Goal: Information Seeking & Learning: Learn about a topic

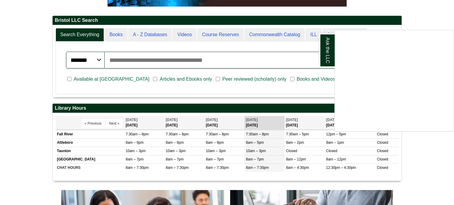
scroll to position [142, 0]
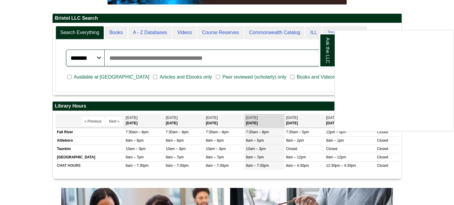
click at [17, 70] on div "Ask the LLC" at bounding box center [227, 102] width 454 height 205
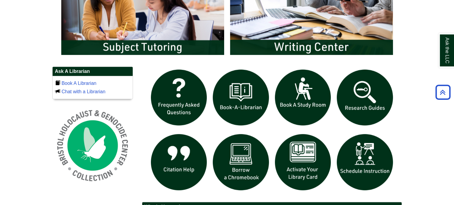
scroll to position [361, 0]
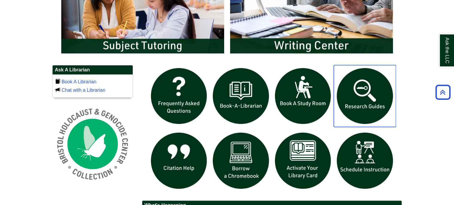
click at [368, 99] on img "slideshow" at bounding box center [365, 96] width 62 height 62
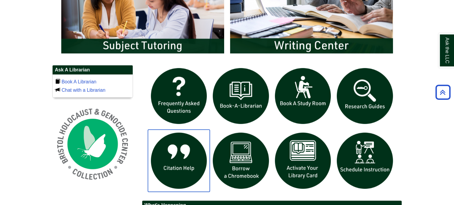
click at [182, 151] on img "slideshow" at bounding box center [179, 161] width 62 height 62
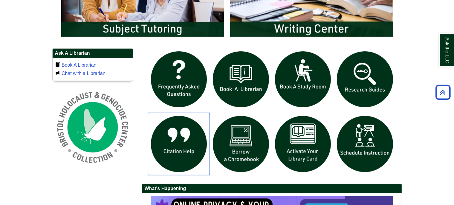
scroll to position [378, 0]
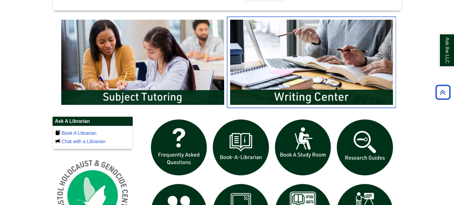
scroll to position [309, 0]
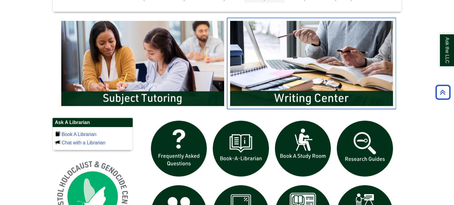
click at [346, 99] on img "slideshow" at bounding box center [311, 63] width 169 height 91
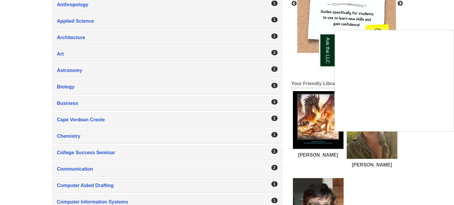
scroll to position [192, 0]
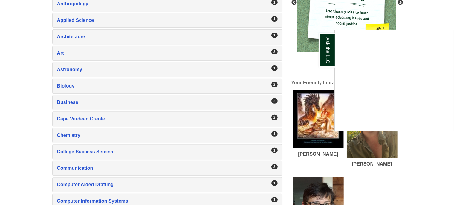
click at [72, 67] on div "Ask the LLC" at bounding box center [227, 102] width 454 height 205
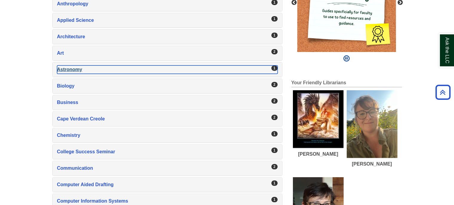
click at [72, 67] on div "Astronomy , 1 guides" at bounding box center [167, 69] width 220 height 8
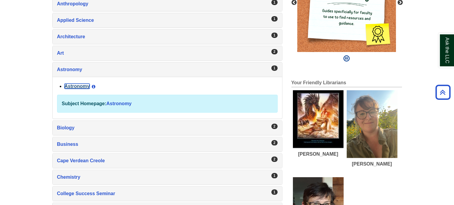
click at [75, 86] on link "Astronomy" at bounding box center [77, 86] width 25 height 5
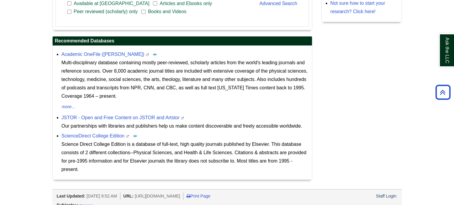
scroll to position [220, 0]
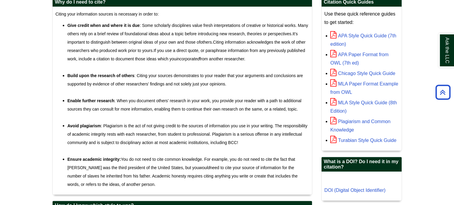
scroll to position [190, 0]
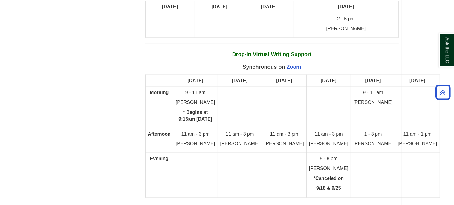
scroll to position [3099, 0]
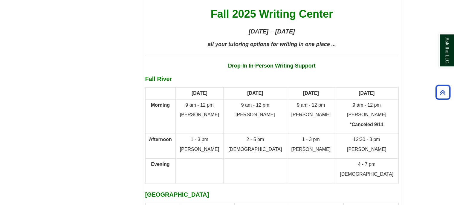
scroll to position [2717, 0]
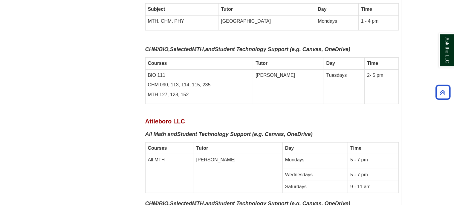
scroll to position [2427, 0]
